Goal: Task Accomplishment & Management: Manage account settings

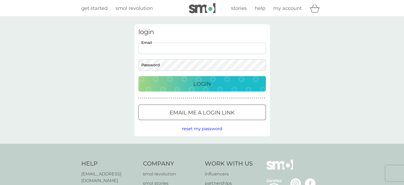
click at [156, 46] on input "Email" at bounding box center [201, 47] width 127 height 11
type input "gillianblondie@hotmail.com"
click at [203, 86] on p "Login" at bounding box center [202, 83] width 18 height 8
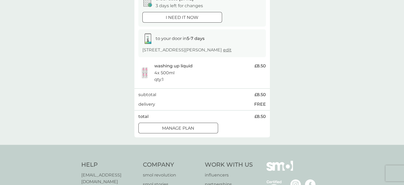
scroll to position [53, 0]
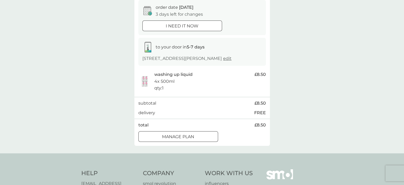
click at [187, 135] on div at bounding box center [178, 137] width 19 height 6
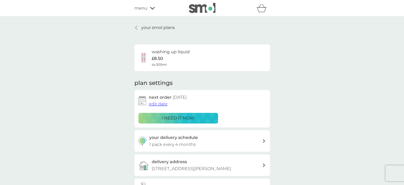
click at [142, 7] on span "menu" at bounding box center [140, 8] width 13 height 7
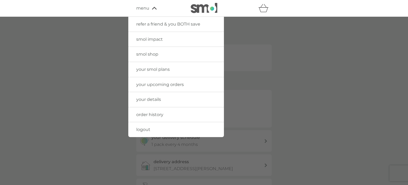
click at [156, 67] on span "your smol plans" at bounding box center [152, 69] width 33 height 5
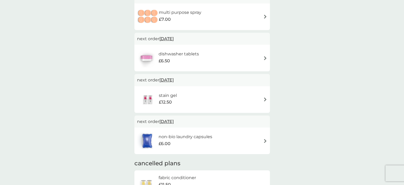
scroll to position [159, 0]
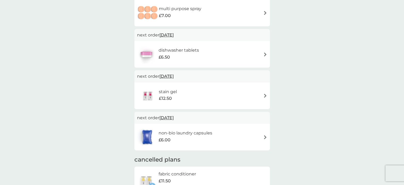
click at [264, 53] on img at bounding box center [265, 54] width 4 height 4
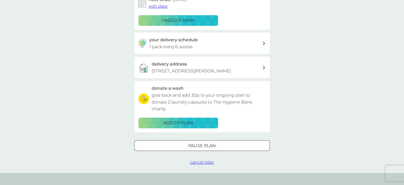
scroll to position [106, 0]
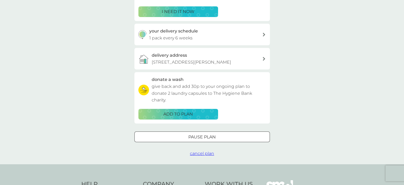
click at [213, 135] on p "Pause plan" at bounding box center [201, 136] width 27 height 7
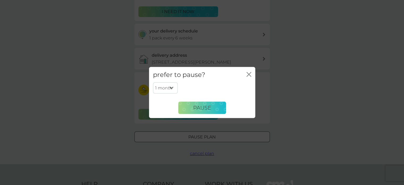
click at [248, 74] on icon "close" at bounding box center [248, 74] width 2 height 4
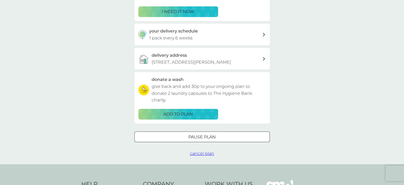
click at [197, 152] on span "cancel plan" at bounding box center [202, 153] width 24 height 5
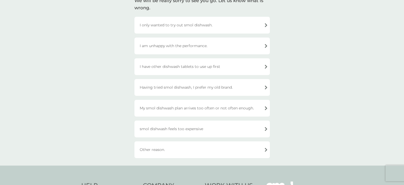
scroll to position [53, 0]
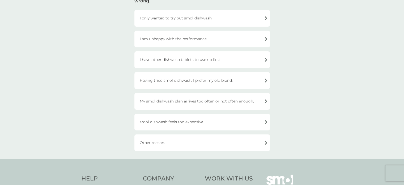
click at [261, 122] on div "smol dishwash feels too expensive" at bounding box center [201, 121] width 135 height 17
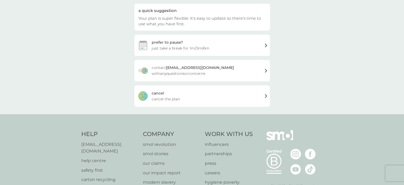
click at [214, 97] on div "[PERSON_NAME] the plan" at bounding box center [201, 95] width 135 height 21
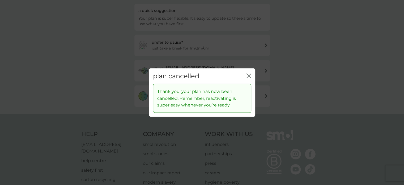
click at [249, 73] on icon "close" at bounding box center [248, 75] width 5 height 5
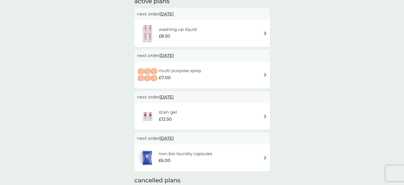
scroll to position [106, 0]
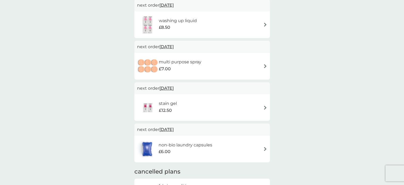
click at [263, 105] on img at bounding box center [265, 107] width 4 height 4
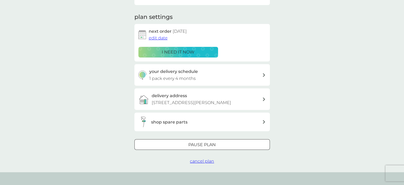
scroll to position [106, 0]
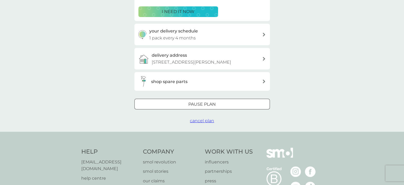
click at [190, 102] on p "Pause plan" at bounding box center [201, 104] width 27 height 7
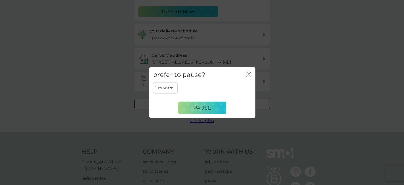
click at [172, 87] on select "1 month 2 months 3 months 4 months 5 months 6 months" at bounding box center [165, 87] width 25 height 11
select select "6"
click at [153, 82] on select "1 month 2 months 3 months 4 months 5 months 6 months" at bounding box center [165, 87] width 25 height 11
click at [204, 107] on span "Pause" at bounding box center [202, 107] width 18 height 6
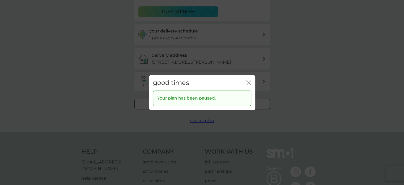
click at [249, 80] on icon "close" at bounding box center [248, 82] width 5 height 5
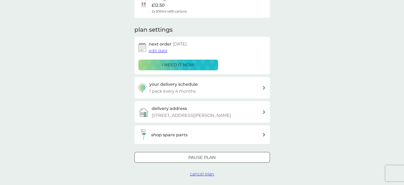
scroll to position [0, 0]
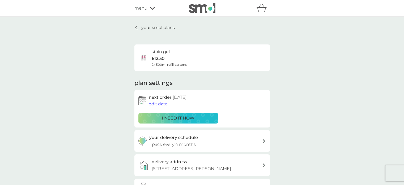
click at [151, 26] on p "your smol plans" at bounding box center [157, 27] width 33 height 7
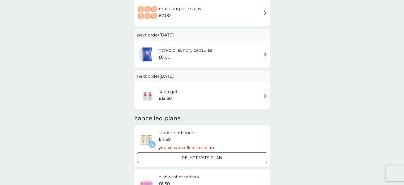
scroll to position [106, 0]
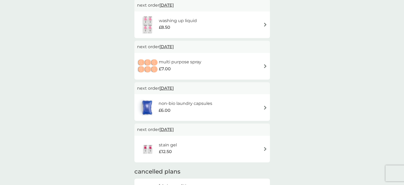
click at [264, 106] on img at bounding box center [265, 107] width 4 height 4
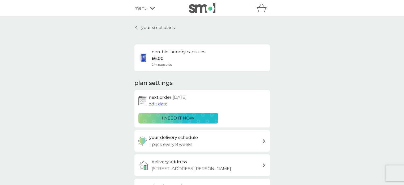
click at [171, 58] on div "non-bio laundry capsules £6.00 24x capsules" at bounding box center [179, 57] width 54 height 19
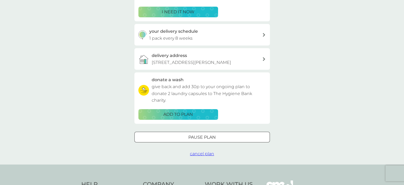
scroll to position [106, 0]
click at [202, 153] on span "cancel plan" at bounding box center [202, 153] width 24 height 5
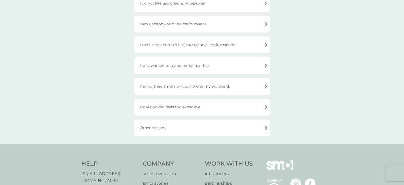
scroll to position [159, 0]
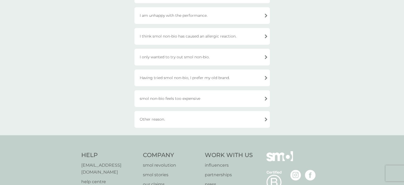
click at [213, 100] on div "smol non-bio feels too expensive" at bounding box center [201, 98] width 135 height 17
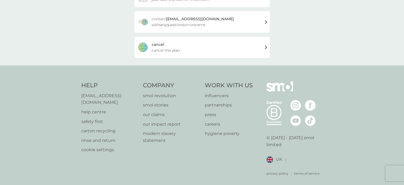
click at [238, 47] on div "[PERSON_NAME] the plan" at bounding box center [201, 47] width 135 height 21
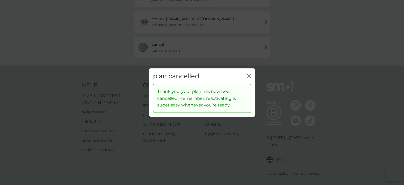
click at [246, 75] on icon "close" at bounding box center [248, 75] width 5 height 5
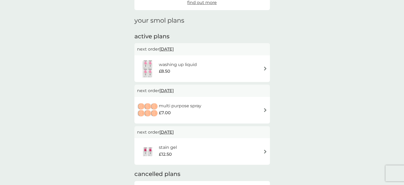
scroll to position [106, 0]
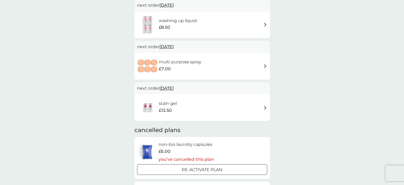
click at [263, 106] on img at bounding box center [265, 107] width 4 height 4
